Goal: Task Accomplishment & Management: Use online tool/utility

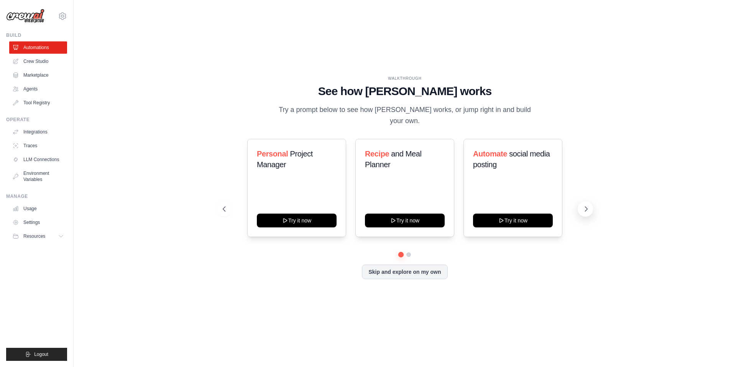
click at [588, 205] on icon at bounding box center [586, 209] width 8 height 8
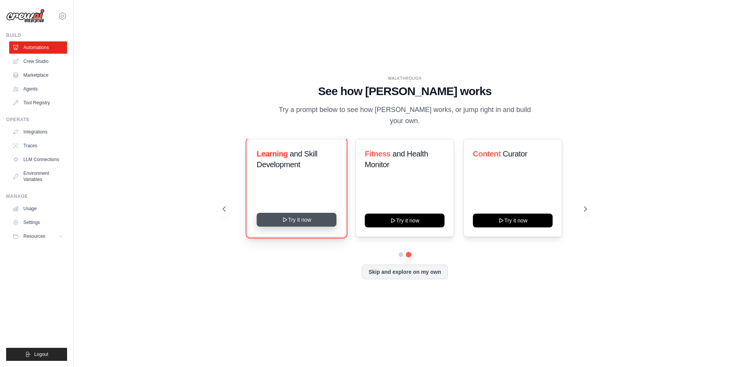
click at [318, 216] on button "Try it now" at bounding box center [297, 220] width 80 height 14
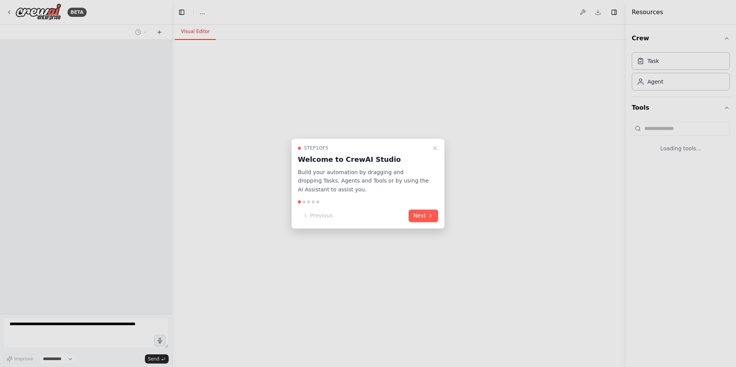
select select "****"
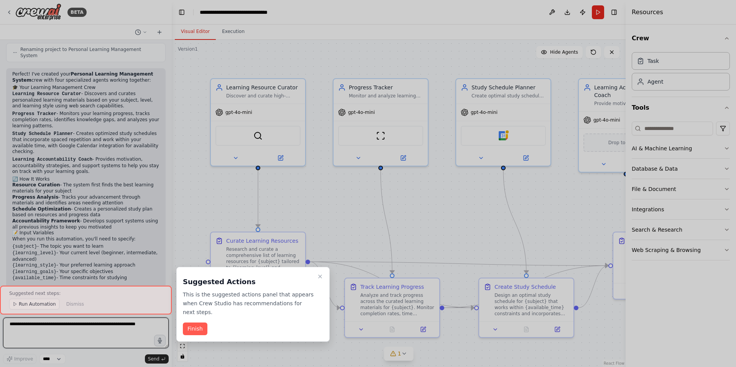
scroll to position [521, 0]
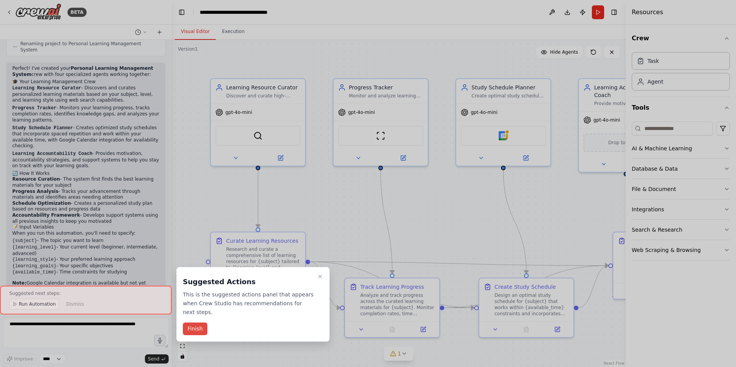
click at [197, 323] on button "Finish" at bounding box center [195, 328] width 25 height 13
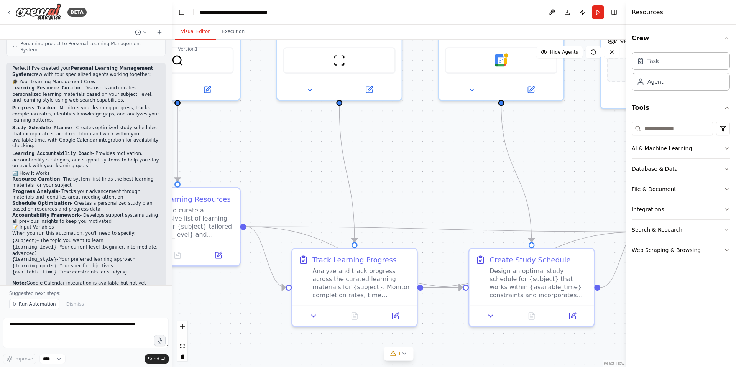
drag, startPoint x: 424, startPoint y: 309, endPoint x: 666, endPoint y: 299, distance: 242.0
click at [666, 299] on div "BETA Build a crew that curates personalized learning resources, tracks your pro…" at bounding box center [368, 183] width 736 height 367
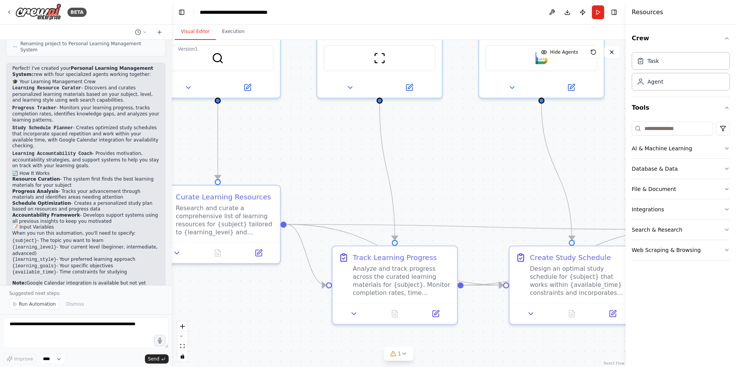
drag, startPoint x: 446, startPoint y: 168, endPoint x: 487, endPoint y: 166, distance: 40.3
click at [466, 169] on div ".deletable-edge-delete-btn { width: 20px; height: 20px; border: 0px solid #ffff…" at bounding box center [399, 203] width 454 height 327
click at [612, 52] on icon at bounding box center [612, 52] width 6 height 6
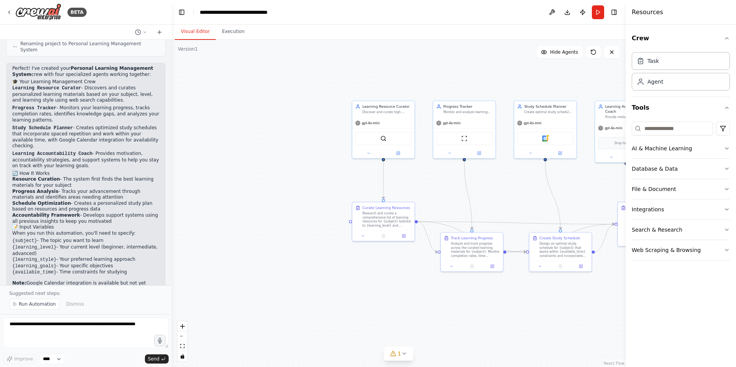
drag, startPoint x: 517, startPoint y: 163, endPoint x: 501, endPoint y: 186, distance: 28.1
click at [501, 185] on div ".deletable-edge-delete-btn { width: 20px; height: 20px; border: 0px solid #ffff…" at bounding box center [399, 203] width 454 height 327
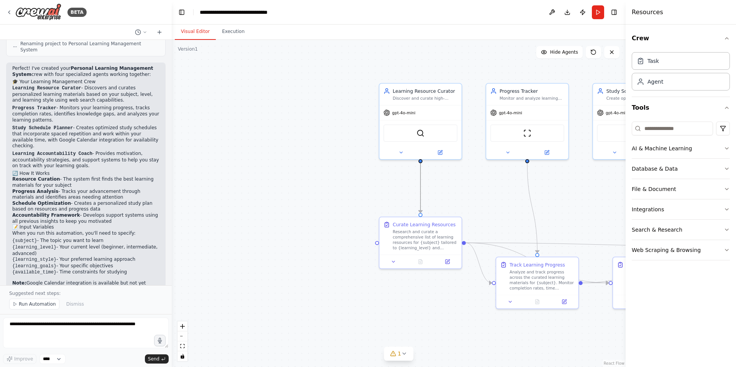
drag, startPoint x: 417, startPoint y: 184, endPoint x: 330, endPoint y: 191, distance: 88.1
click at [360, 199] on div ".deletable-edge-delete-btn { width: 20px; height: 20px; border: 0px solid #ffff…" at bounding box center [399, 203] width 454 height 327
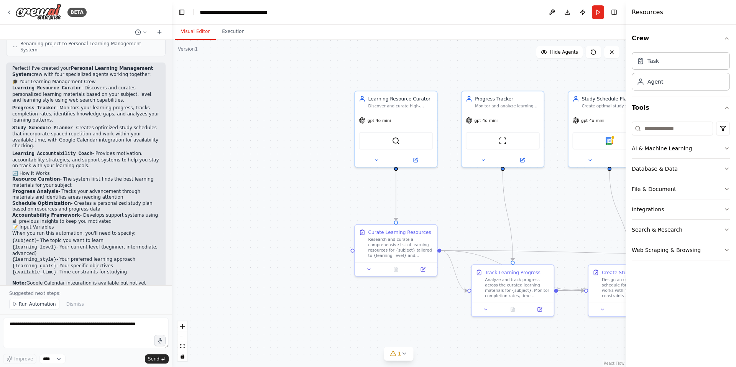
drag, startPoint x: 330, startPoint y: 191, endPoint x: 291, endPoint y: 202, distance: 39.8
click at [291, 204] on div ".deletable-edge-delete-btn { width: 20px; height: 20px; border: 0px solid #ffff…" at bounding box center [399, 203] width 454 height 327
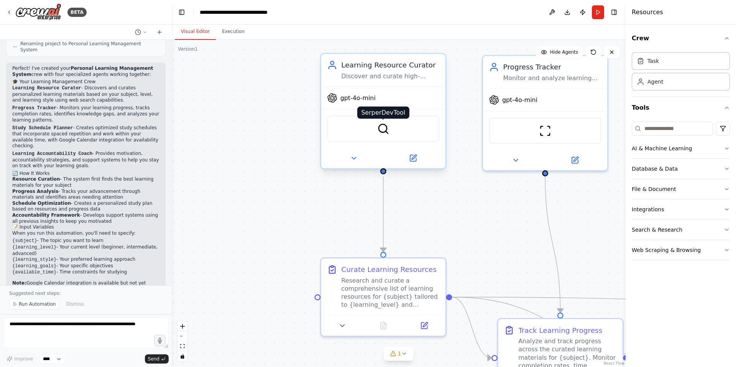
click at [380, 131] on img at bounding box center [383, 129] width 12 height 12
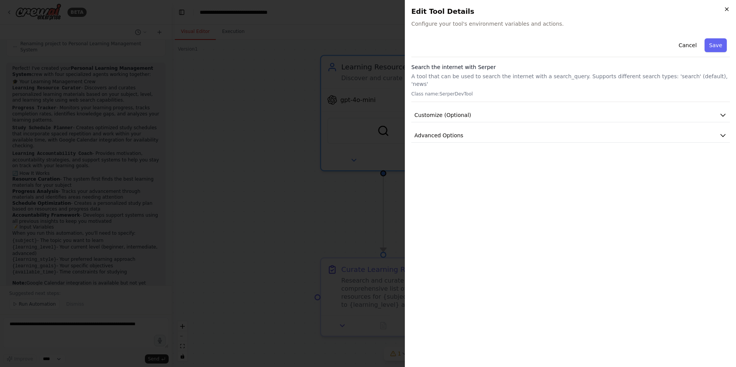
click at [728, 11] on icon "button" at bounding box center [727, 9] width 6 height 6
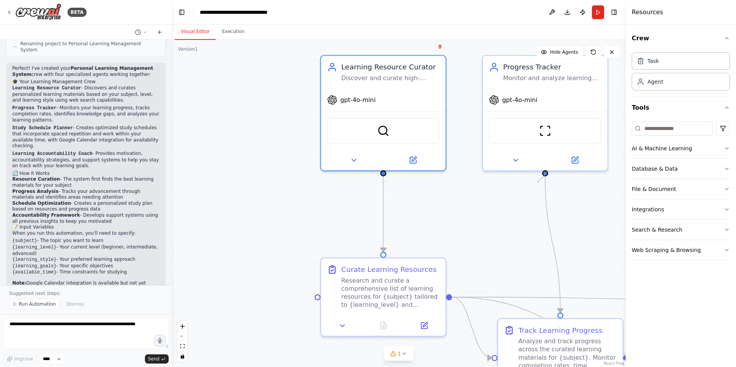
drag, startPoint x: 545, startPoint y: 175, endPoint x: 527, endPoint y: 190, distance: 23.1
click at [527, 190] on div ".deletable-edge-delete-btn { width: 20px; height: 20px; border: 0px solid #ffff…" at bounding box center [399, 203] width 454 height 327
drag, startPoint x: 545, startPoint y: 173, endPoint x: 399, endPoint y: 254, distance: 167.6
click at [399, 254] on div ".deletable-edge-delete-btn { width: 20px; height: 20px; border: 0px solid #ffff…" at bounding box center [399, 203] width 454 height 327
drag, startPoint x: 545, startPoint y: 172, endPoint x: 449, endPoint y: 297, distance: 157.4
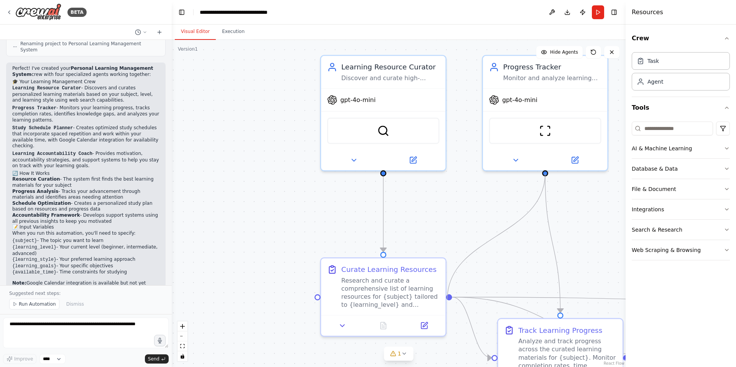
click at [449, 297] on div ".deletable-edge-delete-btn { width: 20px; height: 20px; border: 0px solid #ffff…" at bounding box center [399, 203] width 454 height 327
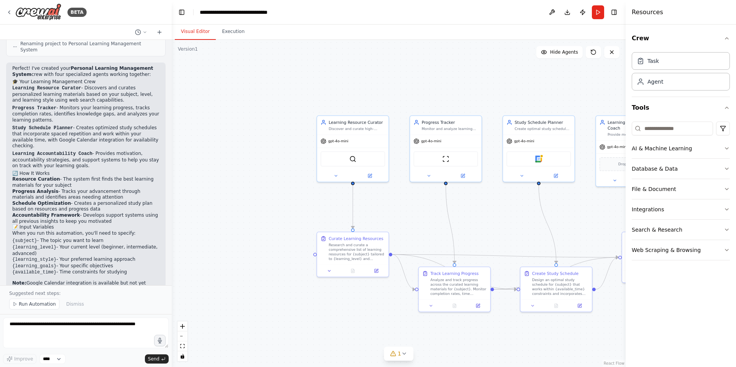
drag, startPoint x: 465, startPoint y: 225, endPoint x: 408, endPoint y: 220, distance: 56.6
click at [408, 220] on div ".deletable-edge-delete-btn { width: 20px; height: 20px; border: 0px solid #ffff…" at bounding box center [399, 203] width 454 height 327
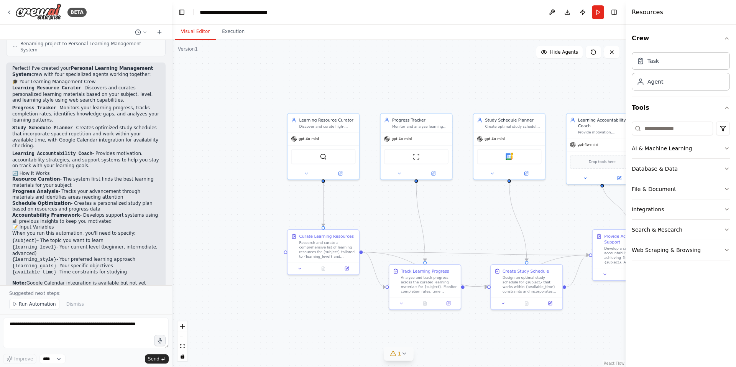
click at [402, 353] on icon at bounding box center [403, 354] width 3 height 2
click at [547, 340] on div ".deletable-edge-delete-btn { width: 20px; height: 20px; border: 0px solid #ffff…" at bounding box center [399, 203] width 454 height 327
click at [479, 334] on button at bounding box center [485, 333] width 13 height 9
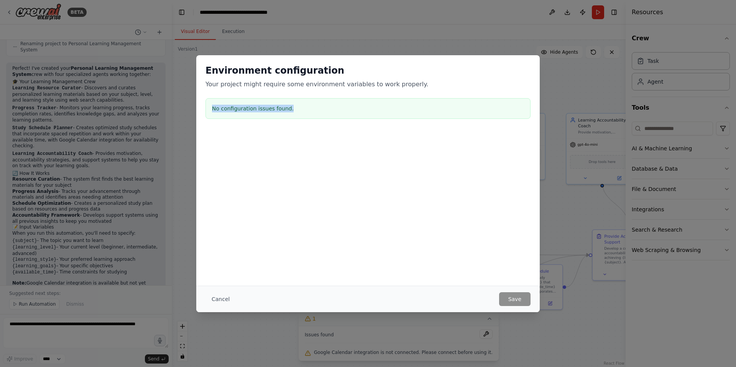
drag, startPoint x: 290, startPoint y: 109, endPoint x: 195, endPoint y: 110, distance: 94.7
click at [195, 110] on div "Environment configuration Your project might require some environment variables…" at bounding box center [368, 183] width 736 height 367
click at [253, 161] on div at bounding box center [367, 169] width 343 height 77
click at [218, 300] on button "Cancel" at bounding box center [220, 299] width 30 height 14
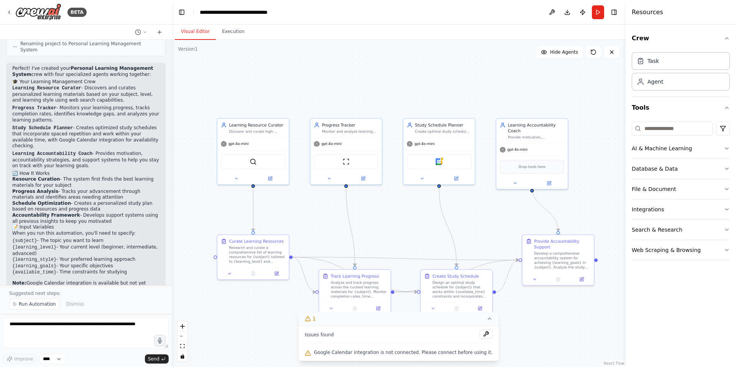
drag, startPoint x: 558, startPoint y: 345, endPoint x: 489, endPoint y: 350, distance: 69.9
click at [489, 350] on div ".deletable-edge-delete-btn { width: 20px; height: 20px; border: 0px solid #ffff…" at bounding box center [399, 203] width 454 height 327
click at [448, 157] on div "Google Calendar" at bounding box center [439, 160] width 64 height 15
click at [422, 179] on icon at bounding box center [422, 177] width 5 height 5
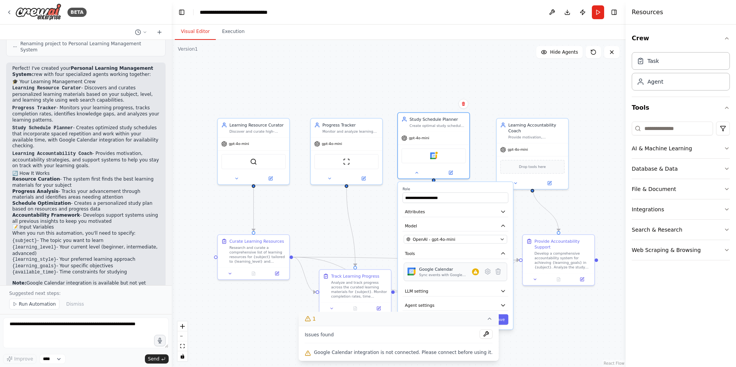
drag, startPoint x: 482, startPoint y: 282, endPoint x: 474, endPoint y: 279, distance: 9.0
click at [474, 279] on div "Google Calendar Sync events with Google Calendar" at bounding box center [455, 272] width 103 height 19
click at [501, 88] on div ".deletable-edge-delete-btn { width: 20px; height: 20px; border: 0px solid #ffff…" at bounding box center [399, 203] width 454 height 327
click at [395, 118] on div ".deletable-edge-delete-btn { width: 20px; height: 20px; border: 0px solid #ffff…" at bounding box center [399, 203] width 454 height 327
click at [382, 95] on div ".deletable-edge-delete-btn { width: 20px; height: 20px; border: 0px solid #ffff…" at bounding box center [399, 203] width 454 height 327
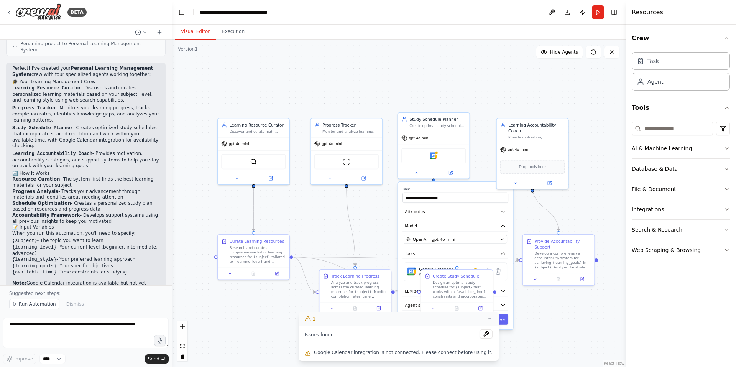
click at [523, 216] on div ".deletable-edge-delete-btn { width: 20px; height: 20px; border: 0px solid #ffff…" at bounding box center [399, 203] width 454 height 327
click at [539, 176] on div at bounding box center [532, 181] width 71 height 11
click at [533, 134] on div "Provide motivation, accountability, and support to help achieve {learning_goals…" at bounding box center [536, 136] width 56 height 5
click at [508, 146] on div "gpt-4o-mini" at bounding box center [532, 148] width 71 height 13
click at [499, 321] on button "Save" at bounding box center [499, 319] width 17 height 10
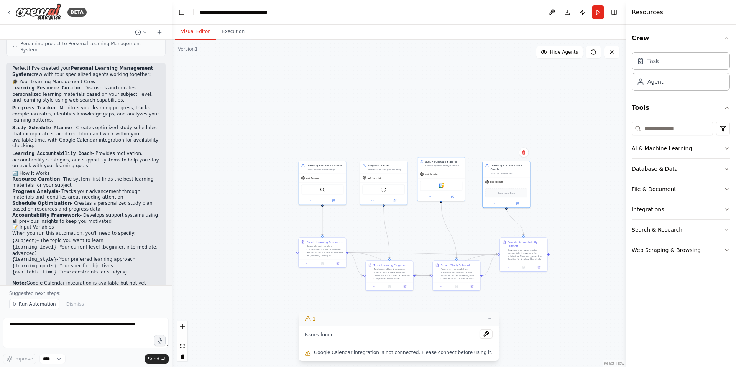
click at [486, 317] on icon at bounding box center [489, 318] width 6 height 6
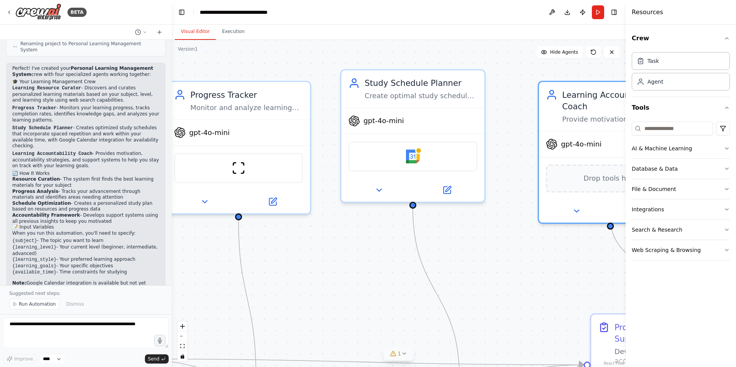
drag, startPoint x: 448, startPoint y: 164, endPoint x: 461, endPoint y: 297, distance: 133.7
click at [461, 297] on div ".deletable-edge-delete-btn { width: 20px; height: 20px; border: 0px solid #ffff…" at bounding box center [399, 203] width 454 height 327
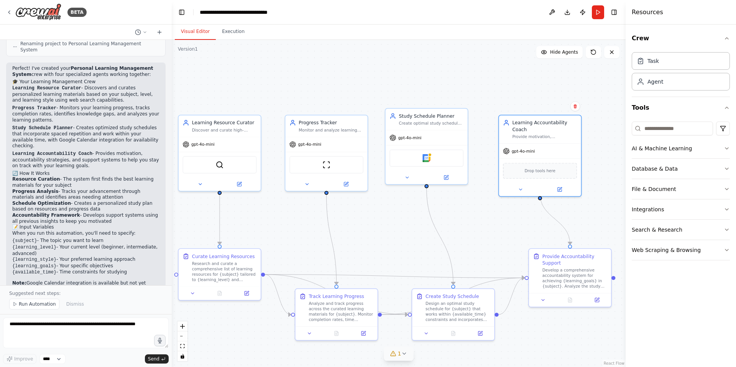
drag, startPoint x: 485, startPoint y: 266, endPoint x: 464, endPoint y: 189, distance: 79.6
click at [464, 189] on div ".deletable-edge-delete-btn { width: 20px; height: 20px; border: 0px solid #ffff…" at bounding box center [399, 203] width 454 height 327
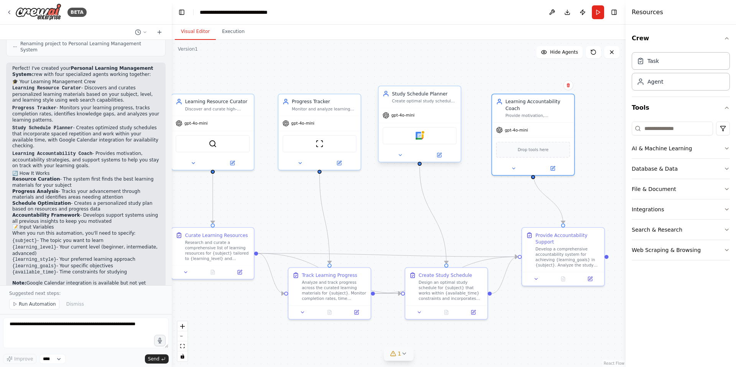
click at [402, 162] on div "Study Schedule Planner Create optimal study schedules for {subject} that balanc…" at bounding box center [420, 123] width 84 height 77
click at [402, 156] on icon at bounding box center [399, 154] width 5 height 5
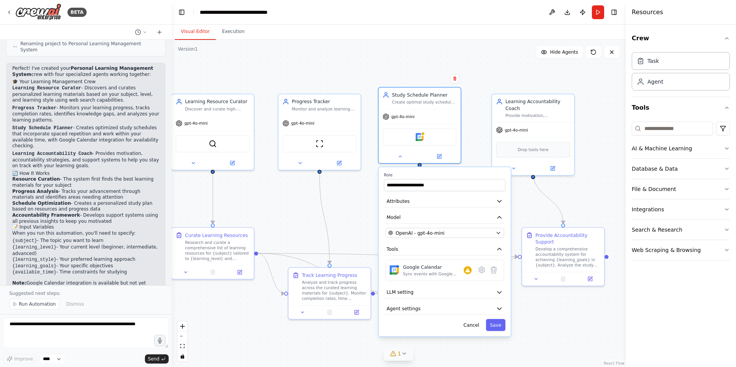
click at [359, 209] on div ".deletable-edge-delete-btn { width: 20px; height: 20px; border: 0px solid #ffff…" at bounding box center [399, 203] width 454 height 327
click at [472, 329] on button "Cancel" at bounding box center [471, 325] width 24 height 12
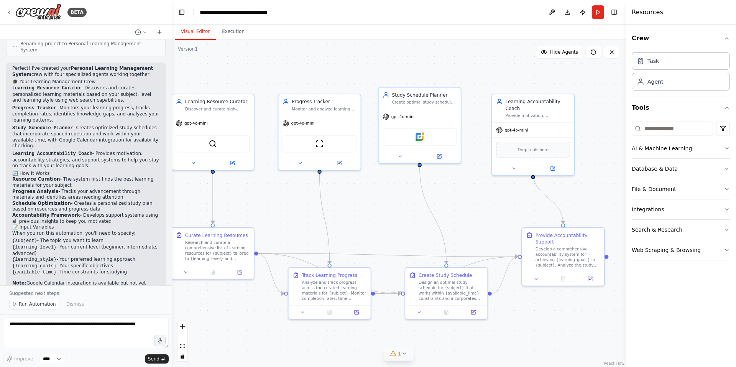
click at [474, 202] on div ".deletable-edge-delete-btn { width: 20px; height: 20px; border: 0px solid #ffff…" at bounding box center [399, 203] width 454 height 327
click at [726, 167] on icon "button" at bounding box center [727, 169] width 6 height 6
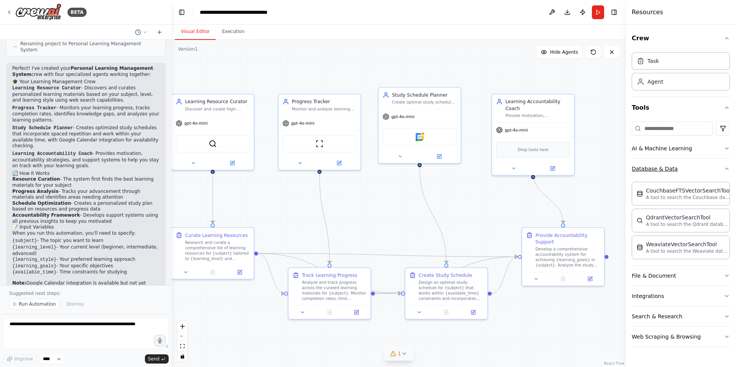
click at [726, 167] on icon "button" at bounding box center [727, 169] width 6 height 6
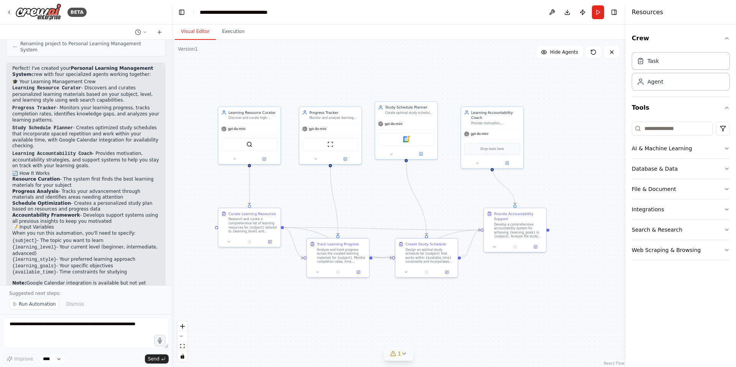
drag, startPoint x: 325, startPoint y: 223, endPoint x: 389, endPoint y: 195, distance: 69.7
click at [388, 195] on div ".deletable-edge-delete-btn { width: 20px; height: 20px; border: 0px solid #ffff…" at bounding box center [399, 203] width 454 height 327
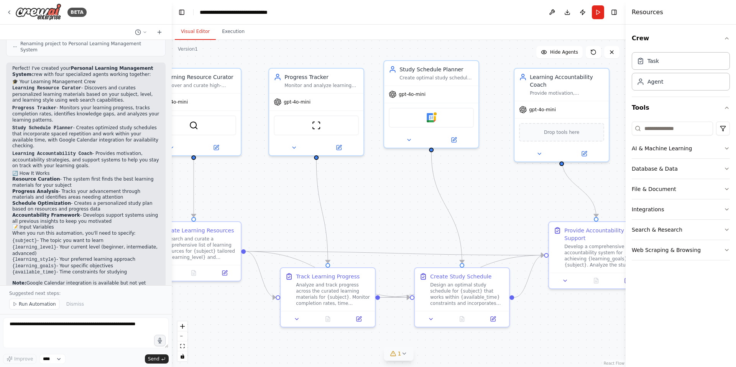
drag, startPoint x: 389, startPoint y: 190, endPoint x: 389, endPoint y: 204, distance: 14.2
click at [389, 204] on div ".deletable-edge-delete-btn { width: 20px; height: 20px; border: 0px solid #ffff…" at bounding box center [399, 203] width 454 height 327
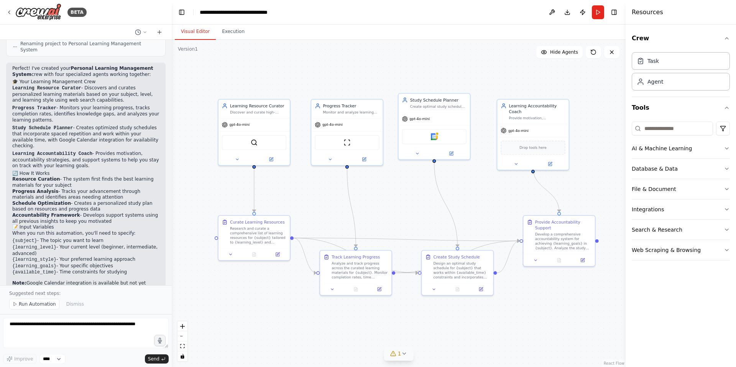
drag, startPoint x: 363, startPoint y: 196, endPoint x: 376, endPoint y: 194, distance: 13.2
click at [376, 194] on div ".deletable-edge-delete-btn { width: 20px; height: 20px; border: 0px solid #ffff…" at bounding box center [399, 203] width 454 height 327
click at [216, 240] on div ".deletable-edge-delete-btn { width: 20px; height: 20px; border: 0px solid #ffff…" at bounding box center [399, 203] width 454 height 327
click at [212, 238] on div ".deletable-edge-delete-btn { width: 20px; height: 20px; border: 0px solid #ffff…" at bounding box center [399, 203] width 454 height 327
click at [212, 238] on div at bounding box center [213, 236] width 3 height 3
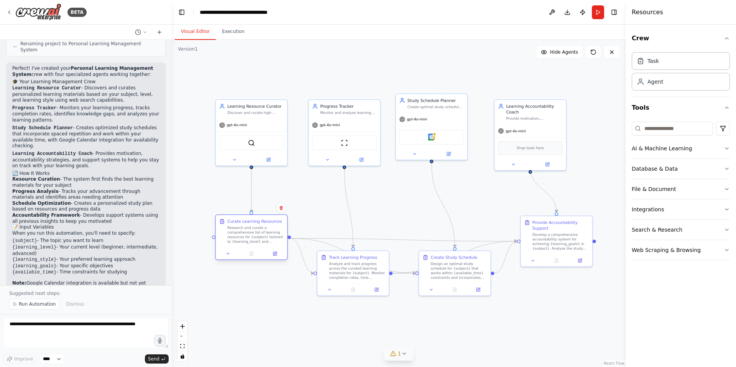
click at [213, 237] on div at bounding box center [213, 236] width 3 height 3
drag, startPoint x: 213, startPoint y: 237, endPoint x: 253, endPoint y: 169, distance: 79.2
click at [253, 169] on div ".deletable-edge-delete-btn { width: 20px; height: 20px; border: 0px solid #ffff…" at bounding box center [358, 194] width 344 height 248
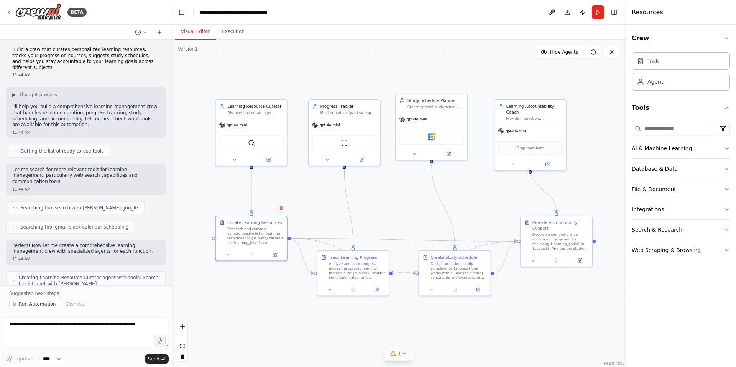
scroll to position [0, 0]
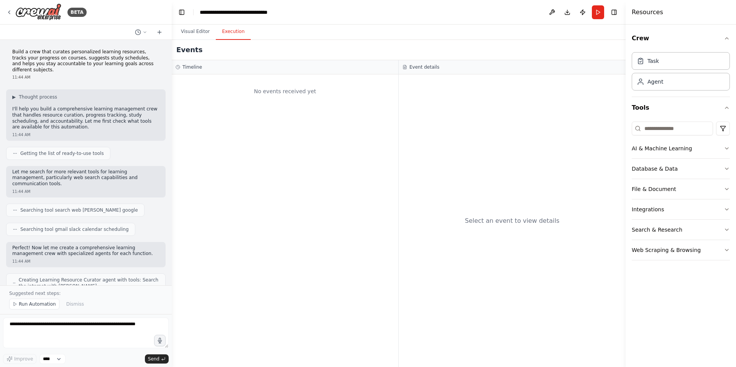
click at [233, 34] on button "Execution" at bounding box center [233, 32] width 35 height 16
click at [472, 206] on div "Select an event to view details" at bounding box center [512, 220] width 227 height 292
drag, startPoint x: 479, startPoint y: 229, endPoint x: 574, endPoint y: 228, distance: 95.0
click at [574, 228] on div "Select an event to view details" at bounding box center [512, 220] width 227 height 292
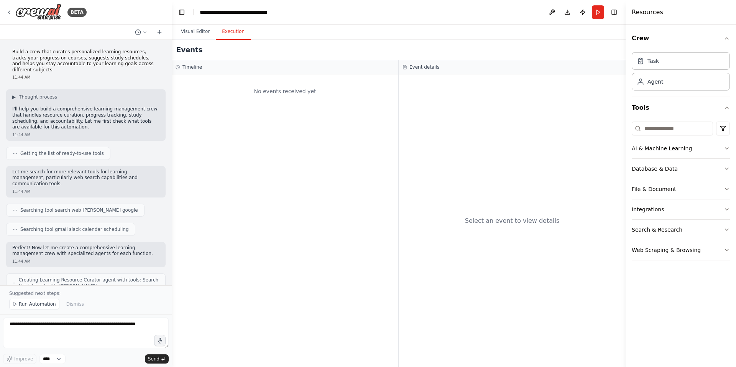
click at [268, 98] on div "No events received yet" at bounding box center [285, 91] width 219 height 26
click at [255, 94] on div "No events received yet" at bounding box center [285, 91] width 219 height 26
click at [199, 33] on button "Visual Editor" at bounding box center [195, 32] width 41 height 16
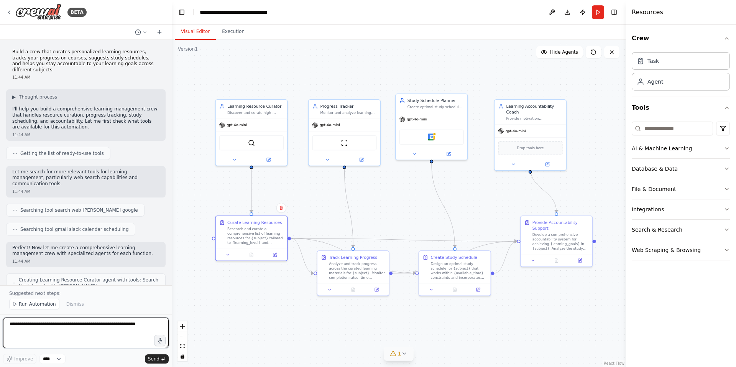
click at [95, 331] on textarea at bounding box center [86, 332] width 166 height 31
click at [26, 305] on span "Run Automation" at bounding box center [37, 304] width 37 height 6
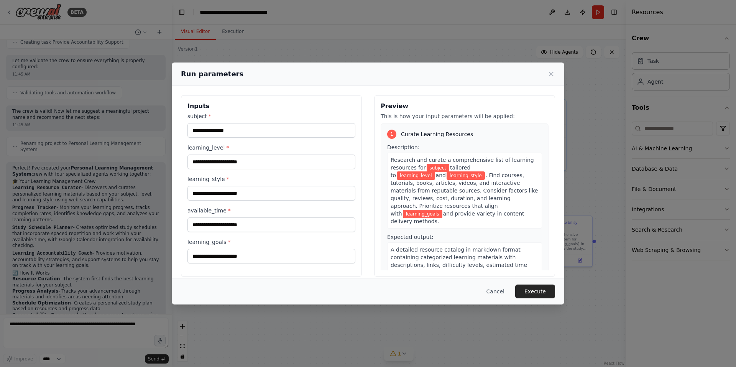
scroll to position [492, 0]
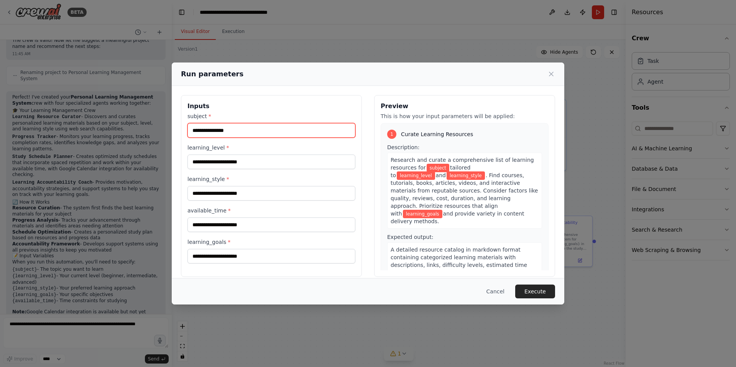
click at [249, 130] on input "subject *" at bounding box center [271, 130] width 168 height 15
type input "**********"
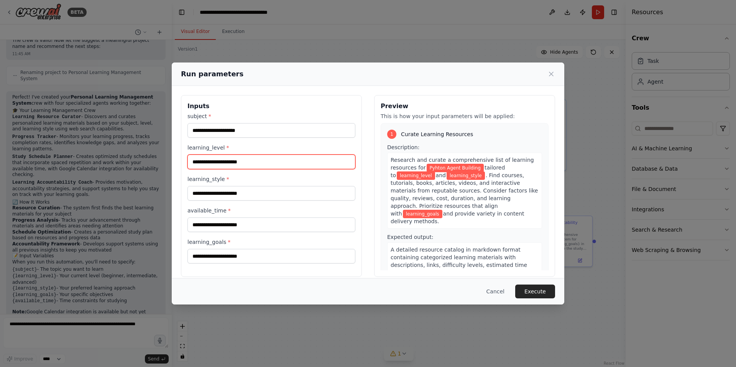
click at [258, 162] on input "learning_level *" at bounding box center [271, 161] width 168 height 15
click at [209, 160] on input "**********" at bounding box center [271, 161] width 168 height 15
type input "**********"
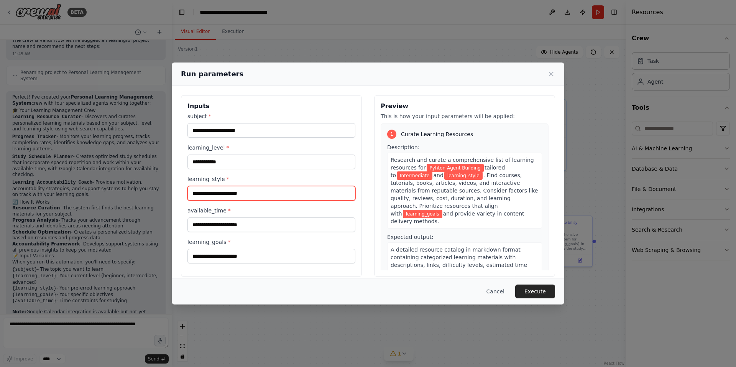
click at [241, 194] on input "learning_style *" at bounding box center [271, 193] width 168 height 15
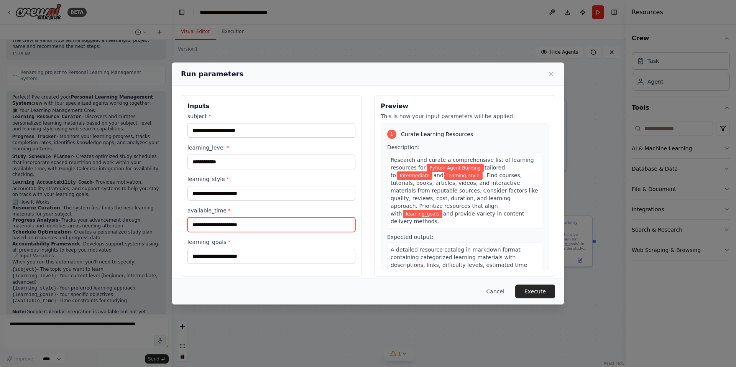
click at [267, 223] on input "available_time *" at bounding box center [271, 224] width 168 height 15
type input "*"
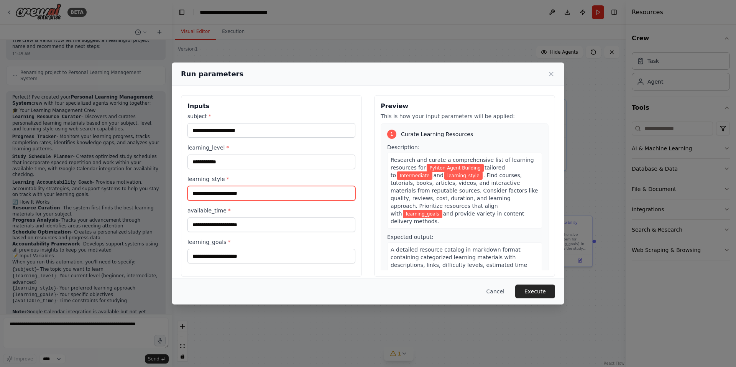
click at [292, 192] on input "learning_style *" at bounding box center [271, 193] width 168 height 15
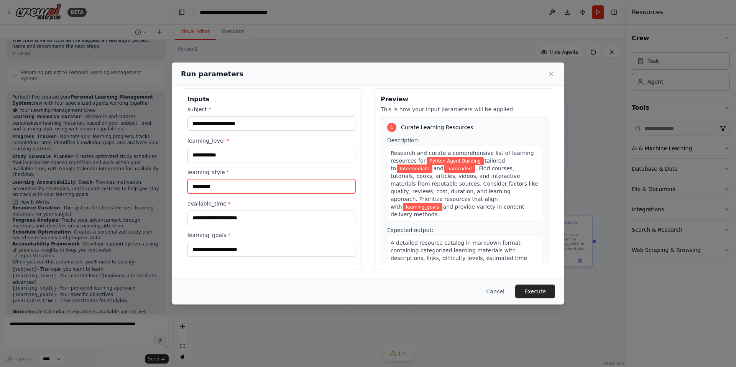
scroll to position [8, 0]
type input "*********"
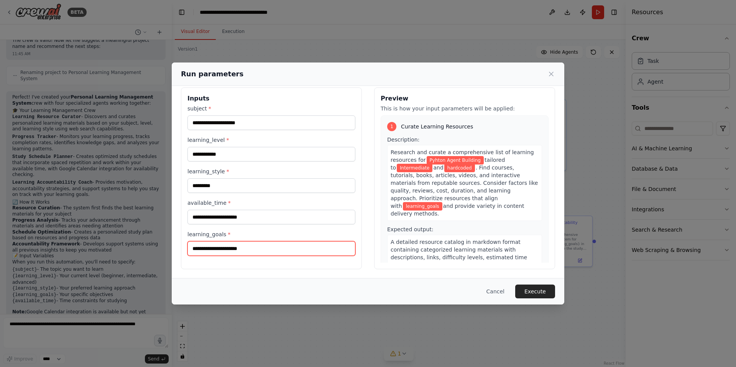
click at [281, 246] on input "learning_goals *" at bounding box center [271, 248] width 168 height 15
type input "**********"
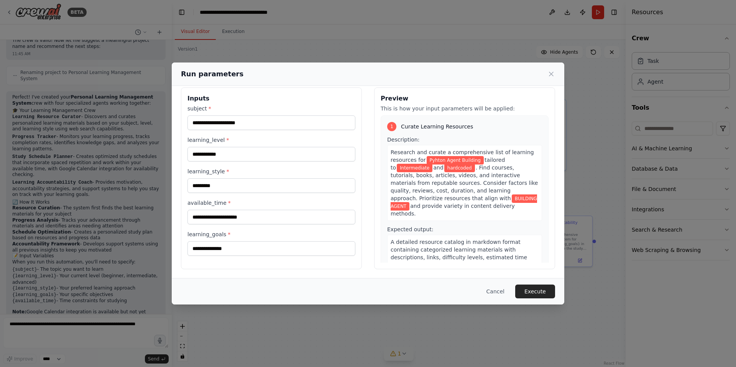
click at [256, 224] on div "**********" at bounding box center [271, 180] width 168 height 151
click at [258, 220] on input "available_time *" at bounding box center [271, 217] width 168 height 15
type input "****"
click at [544, 289] on button "Execute" at bounding box center [535, 291] width 40 height 14
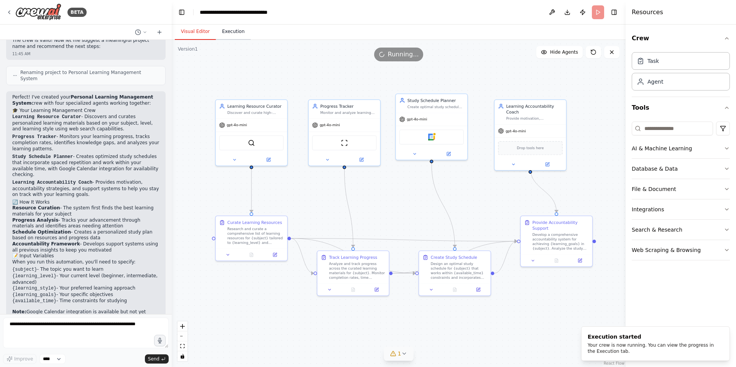
click at [225, 29] on button "Execution" at bounding box center [233, 32] width 35 height 16
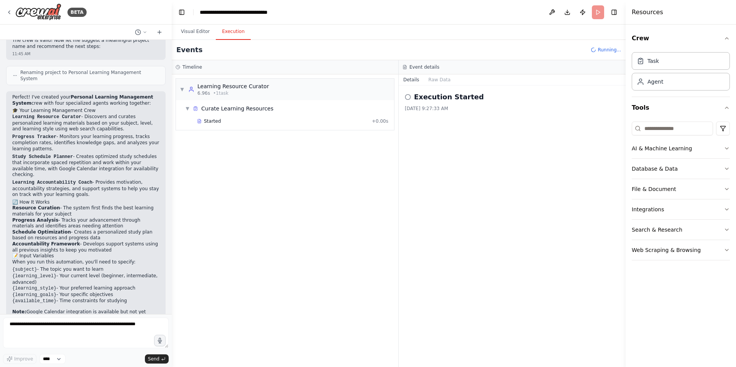
click at [407, 95] on icon at bounding box center [408, 97] width 6 height 6
